Goal: Task Accomplishment & Management: Use online tool/utility

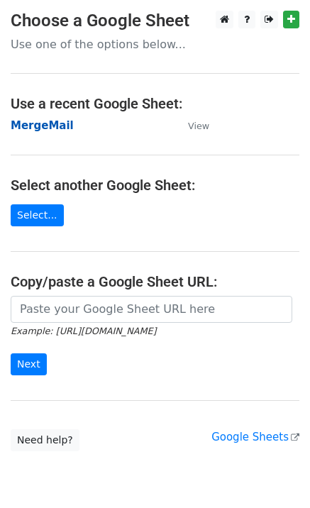
click at [31, 126] on strong "MergeMail" at bounding box center [42, 125] width 63 height 13
click at [53, 130] on strong "MergeMail" at bounding box center [42, 125] width 63 height 13
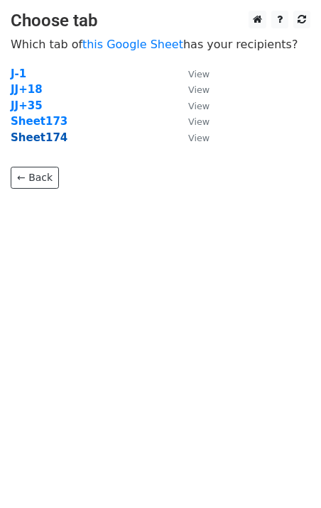
click at [47, 141] on strong "Sheet174" at bounding box center [39, 137] width 57 height 13
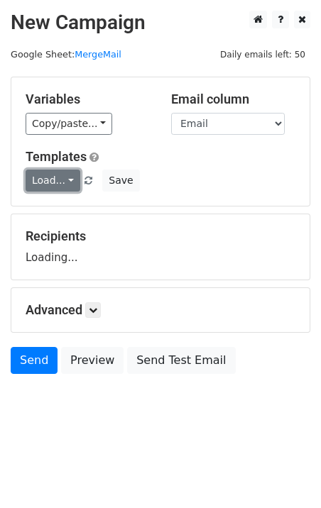
click at [52, 182] on link "Load..." at bounding box center [53, 181] width 55 height 22
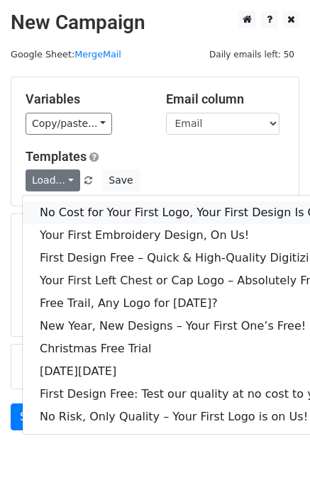
click at [85, 209] on link "No Cost for Your First Logo, Your First Design Is On Us!" at bounding box center [193, 213] width 341 height 23
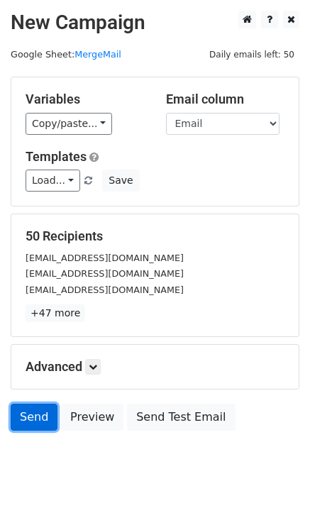
click at [25, 414] on link "Send" at bounding box center [34, 417] width 47 height 27
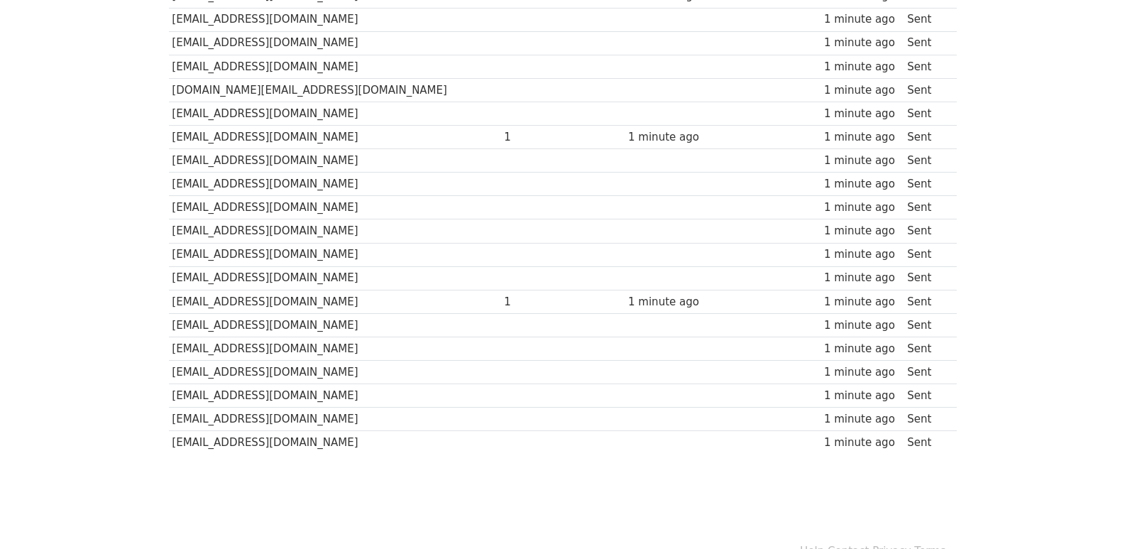
scroll to position [988, 0]
